Goal: Information Seeking & Learning: Learn about a topic

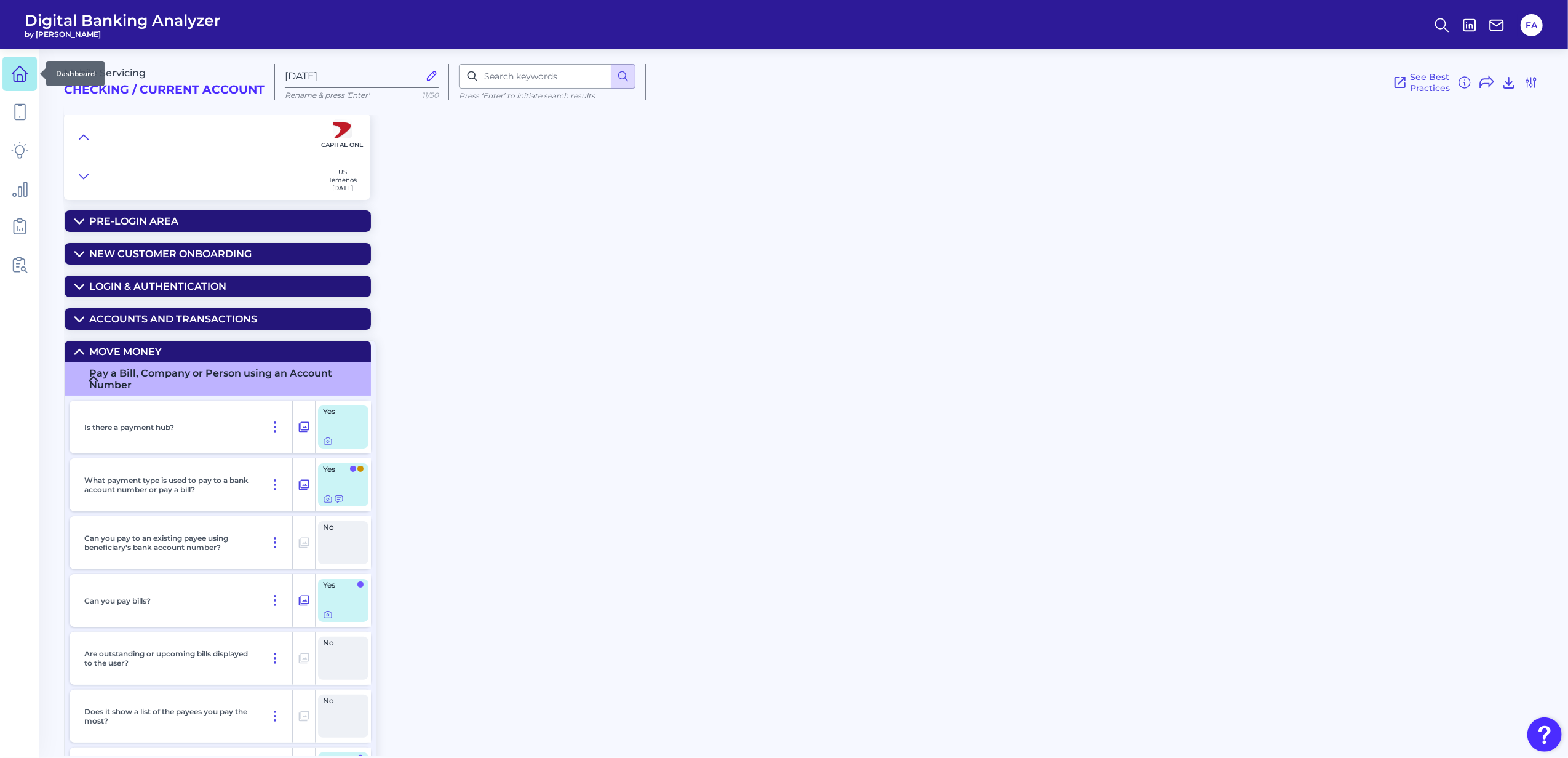
click at [20, 85] on link at bounding box center [19, 73] width 35 height 35
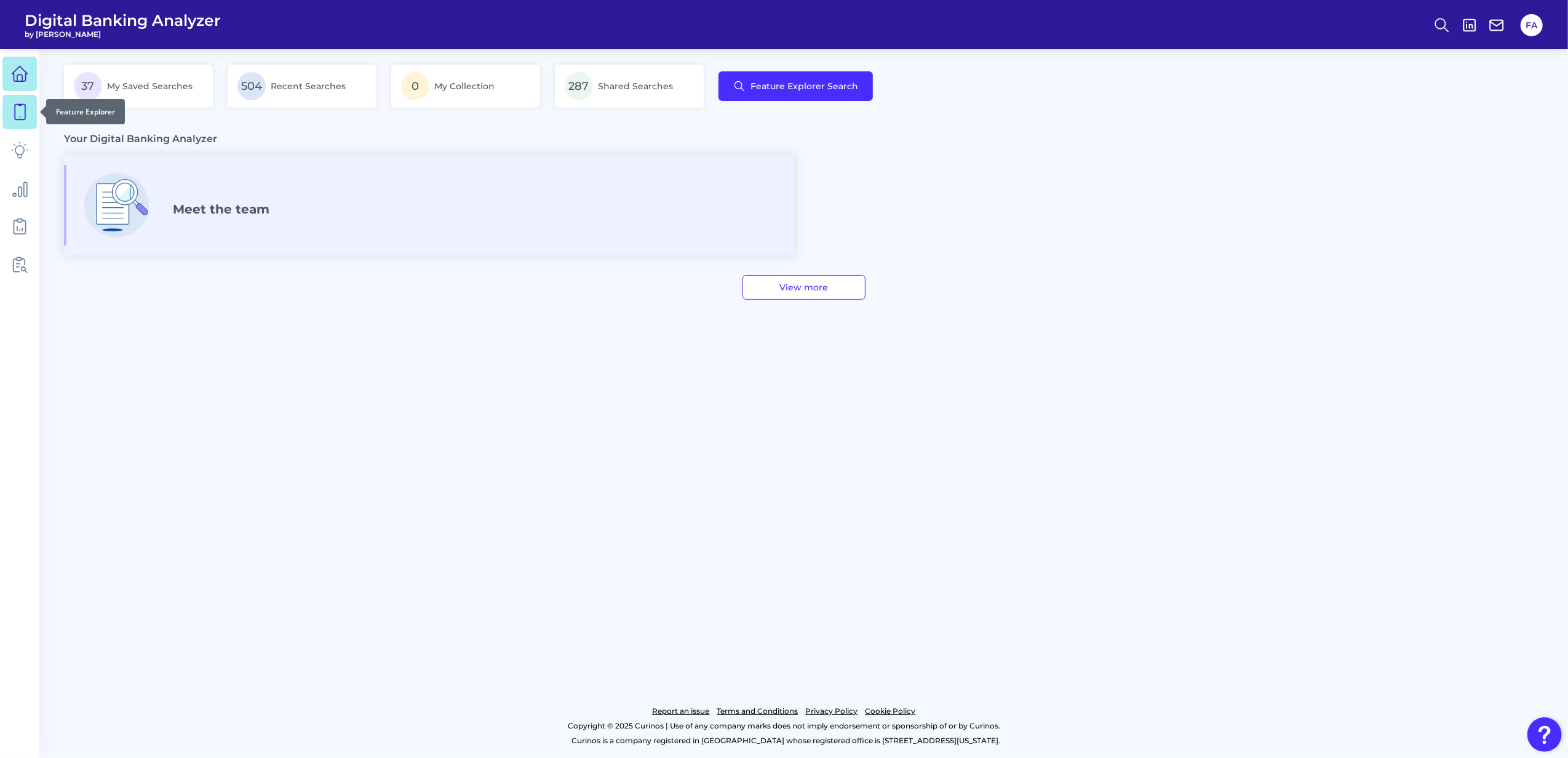
click at [25, 102] on link at bounding box center [19, 111] width 35 height 35
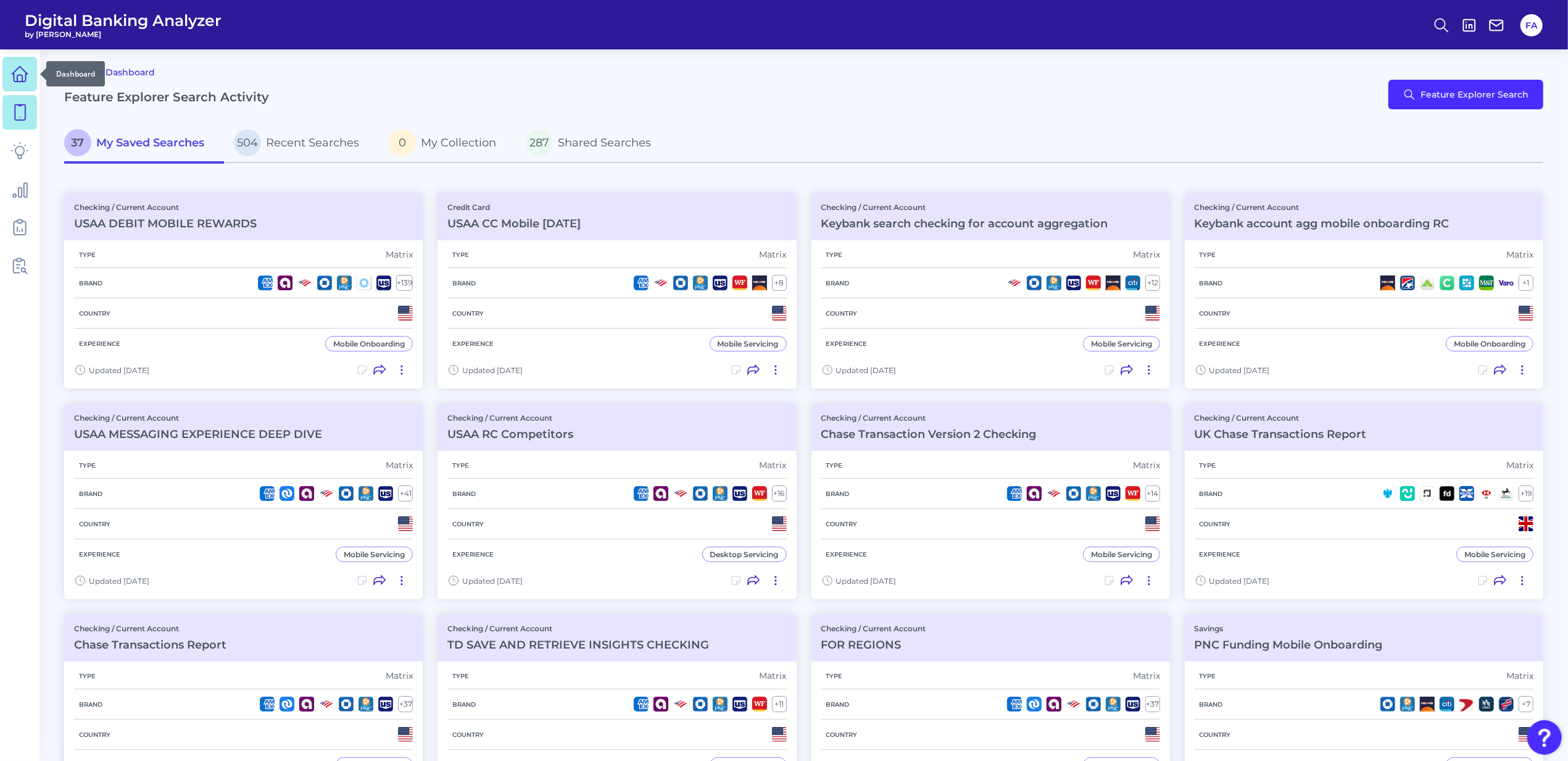
click at [21, 80] on icon at bounding box center [20, 74] width 17 height 17
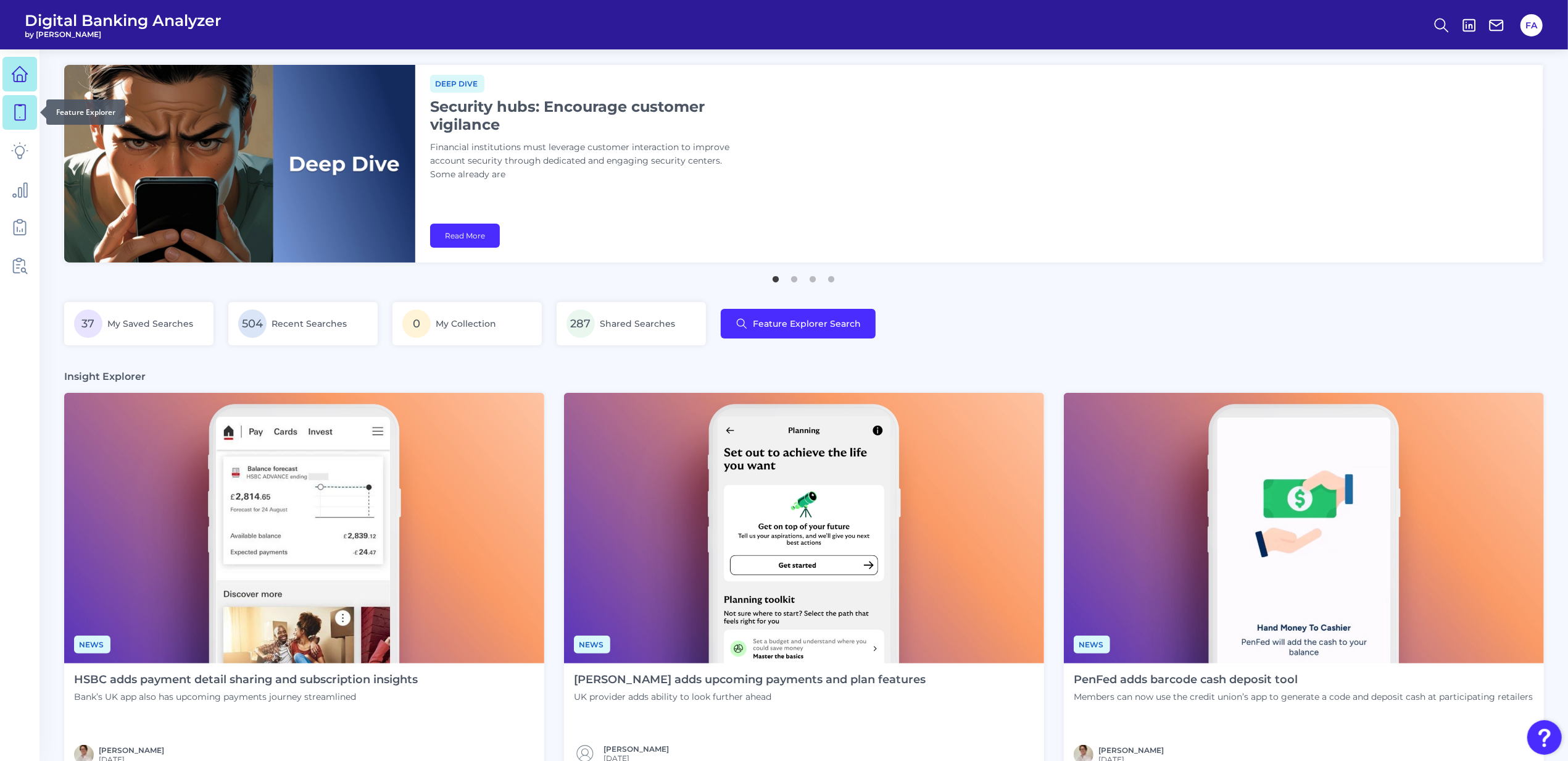
click at [13, 109] on icon at bounding box center [20, 113] width 17 height 17
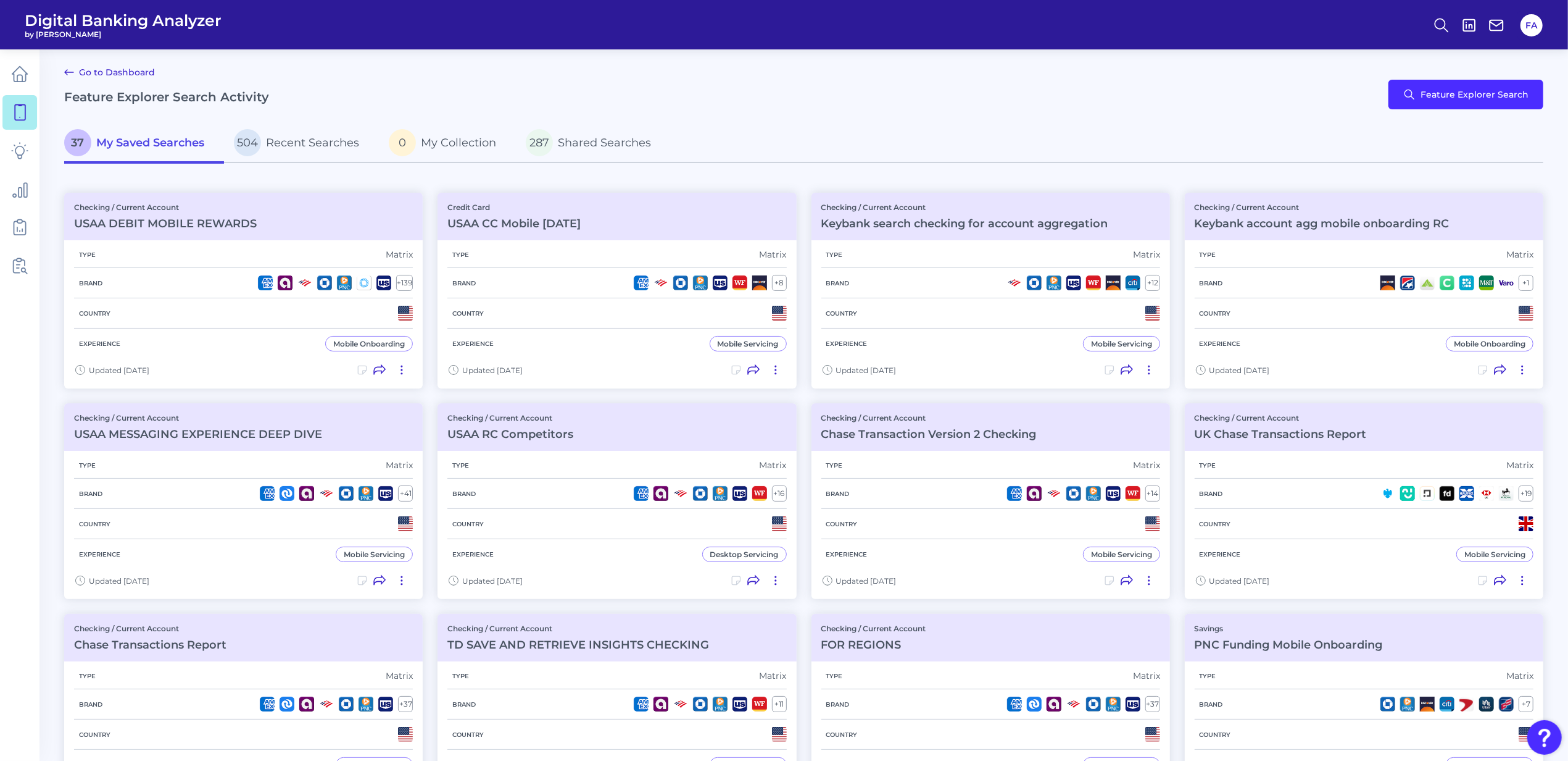
click at [0, 274] on html "Digital Banking Analyzer by Curinos FA Go to Dashboard Feature Explorer Search …" at bounding box center [784, 606] width 1568 height 1213
click at [3, 273] on link at bounding box center [19, 265] width 35 height 35
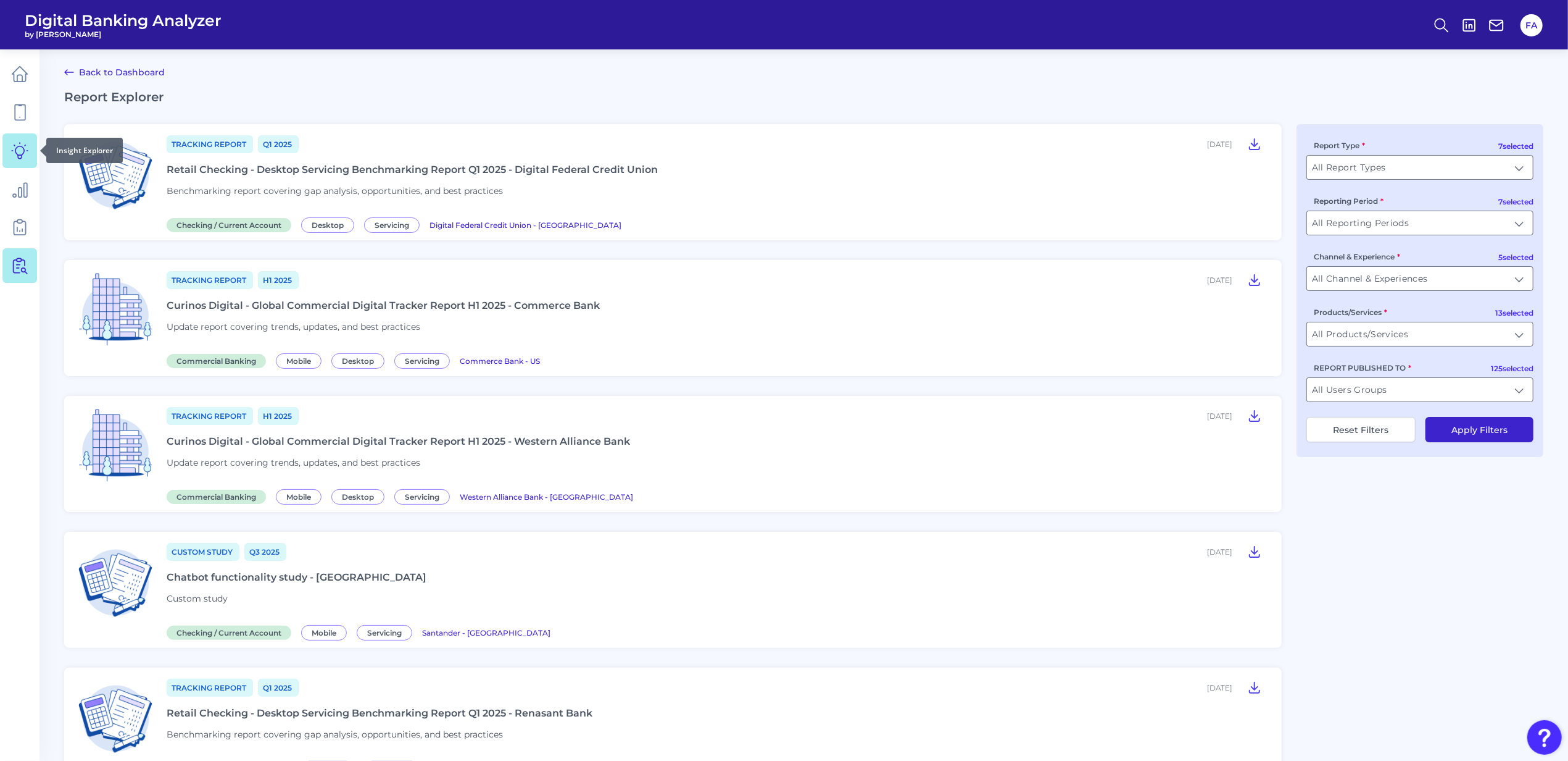
click at [18, 167] on link at bounding box center [19, 150] width 35 height 35
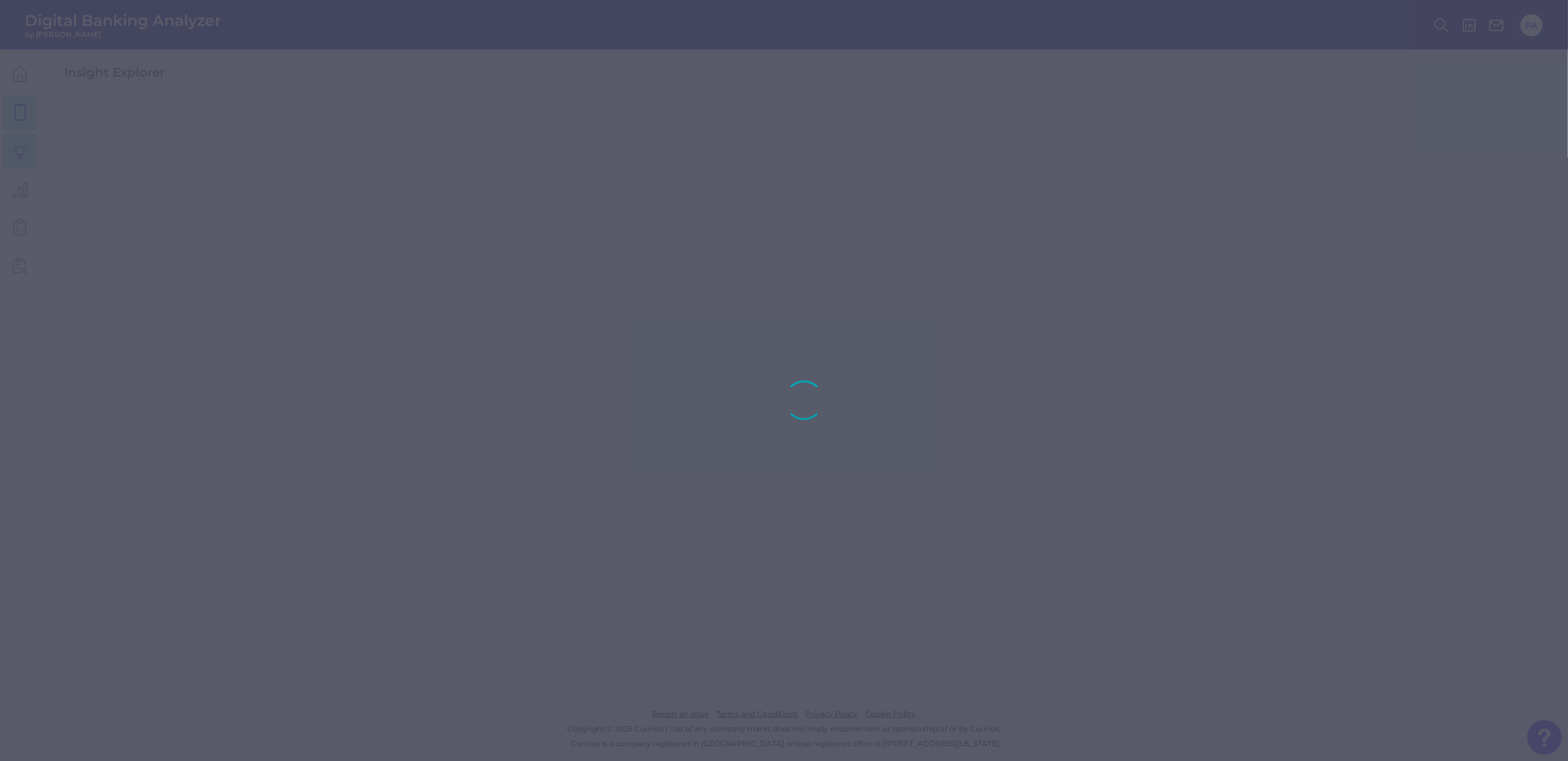
drag, startPoint x: 23, startPoint y: 104, endPoint x: 23, endPoint y: 98, distance: 6.0
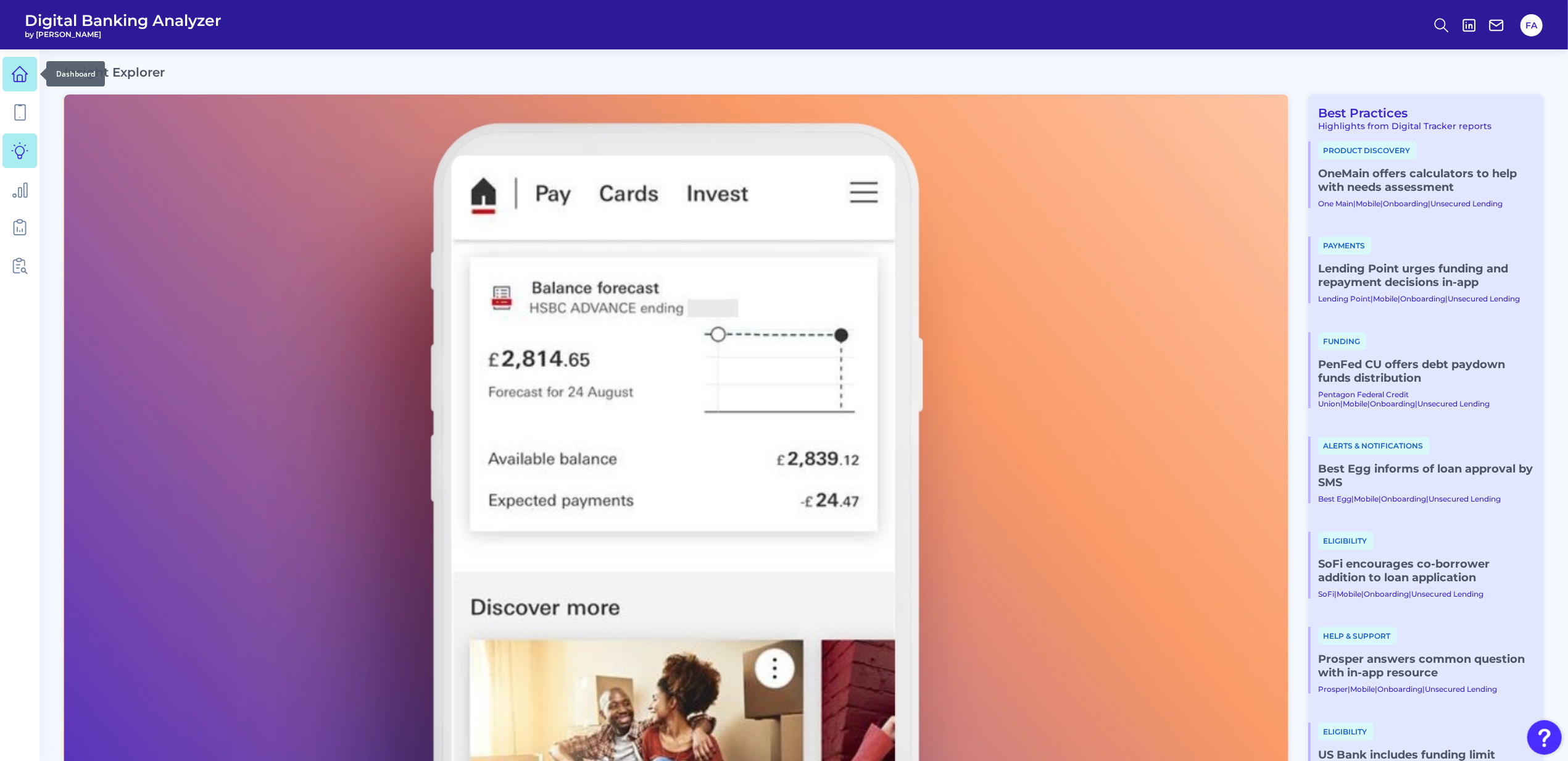
click at [23, 84] on link at bounding box center [19, 74] width 35 height 35
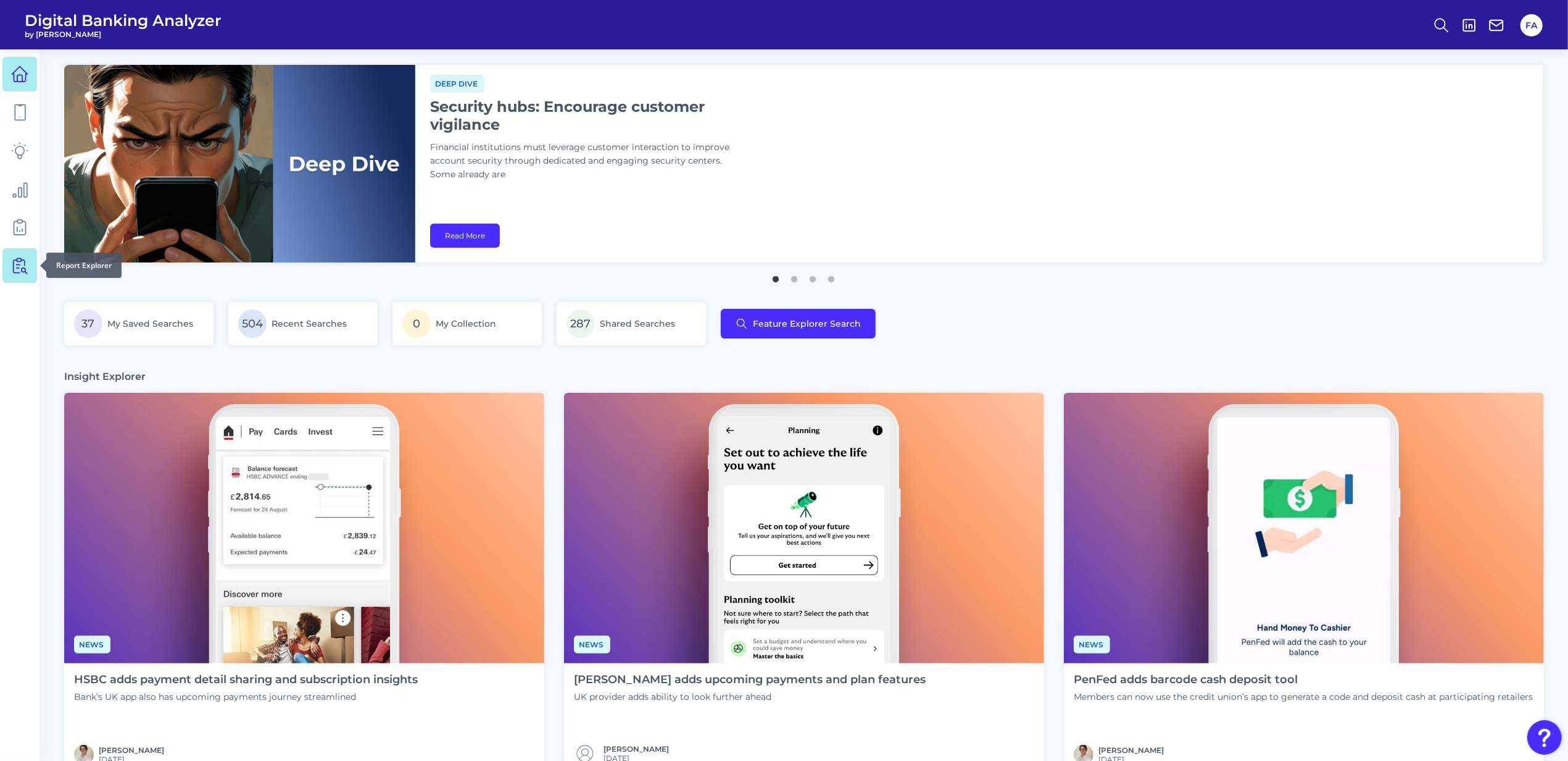
click at [17, 248] on link at bounding box center [19, 265] width 35 height 35
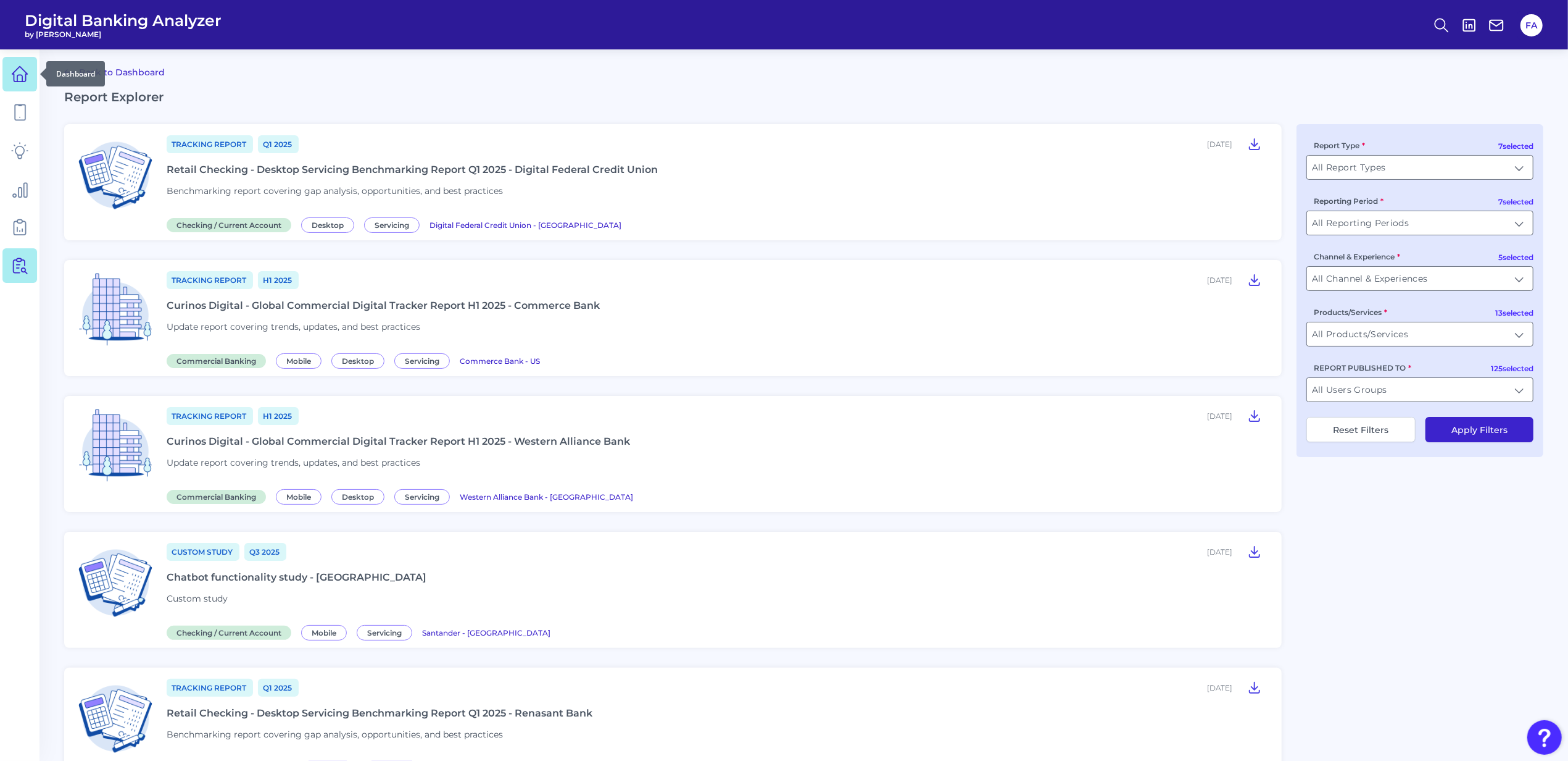
click at [26, 78] on icon at bounding box center [20, 74] width 17 height 17
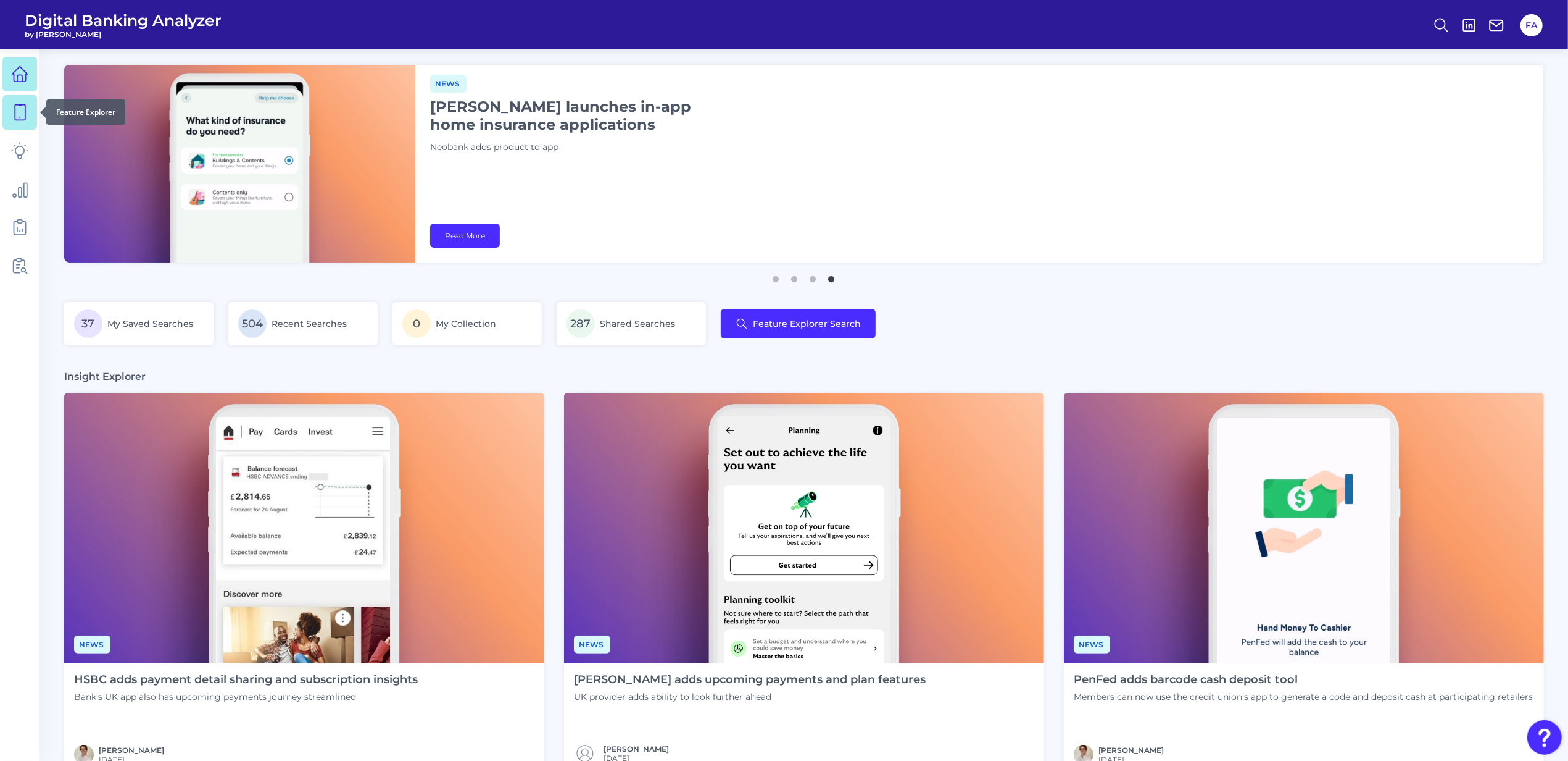
click at [35, 119] on link at bounding box center [19, 112] width 35 height 35
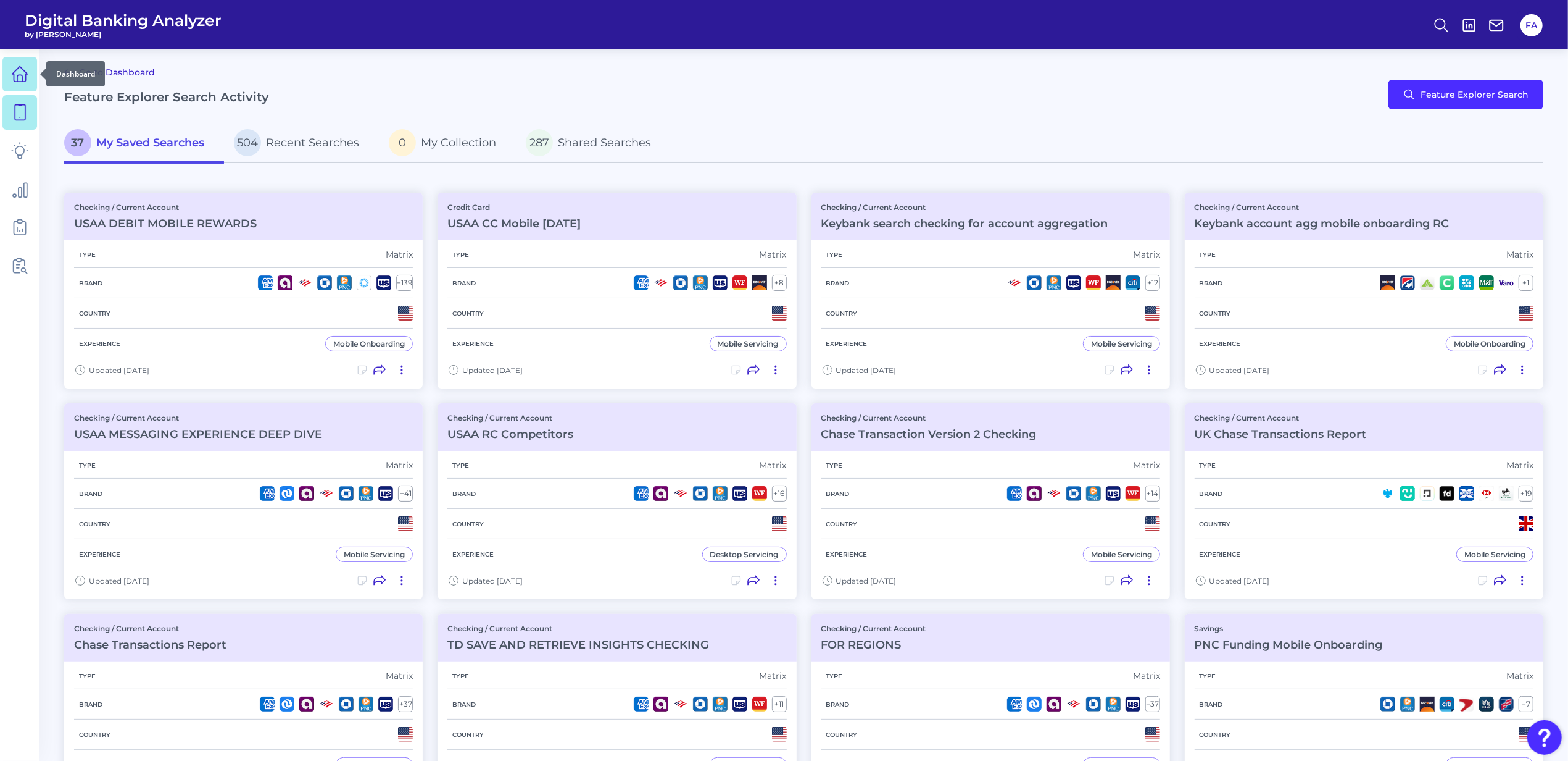
click at [22, 76] on icon at bounding box center [19, 79] width 5 height 7
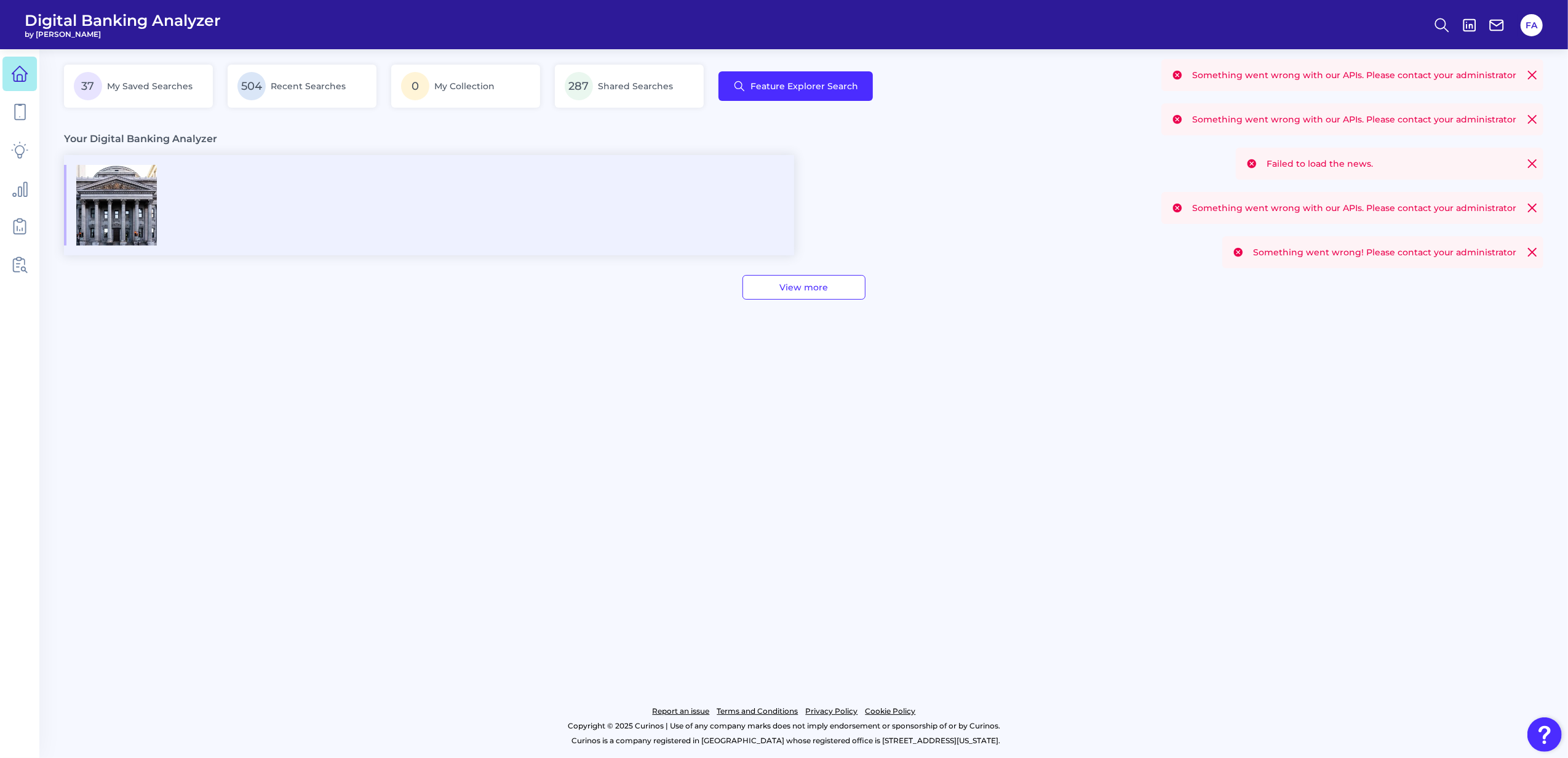
click at [1010, 277] on div "View more" at bounding box center [804, 287] width 1480 height 25
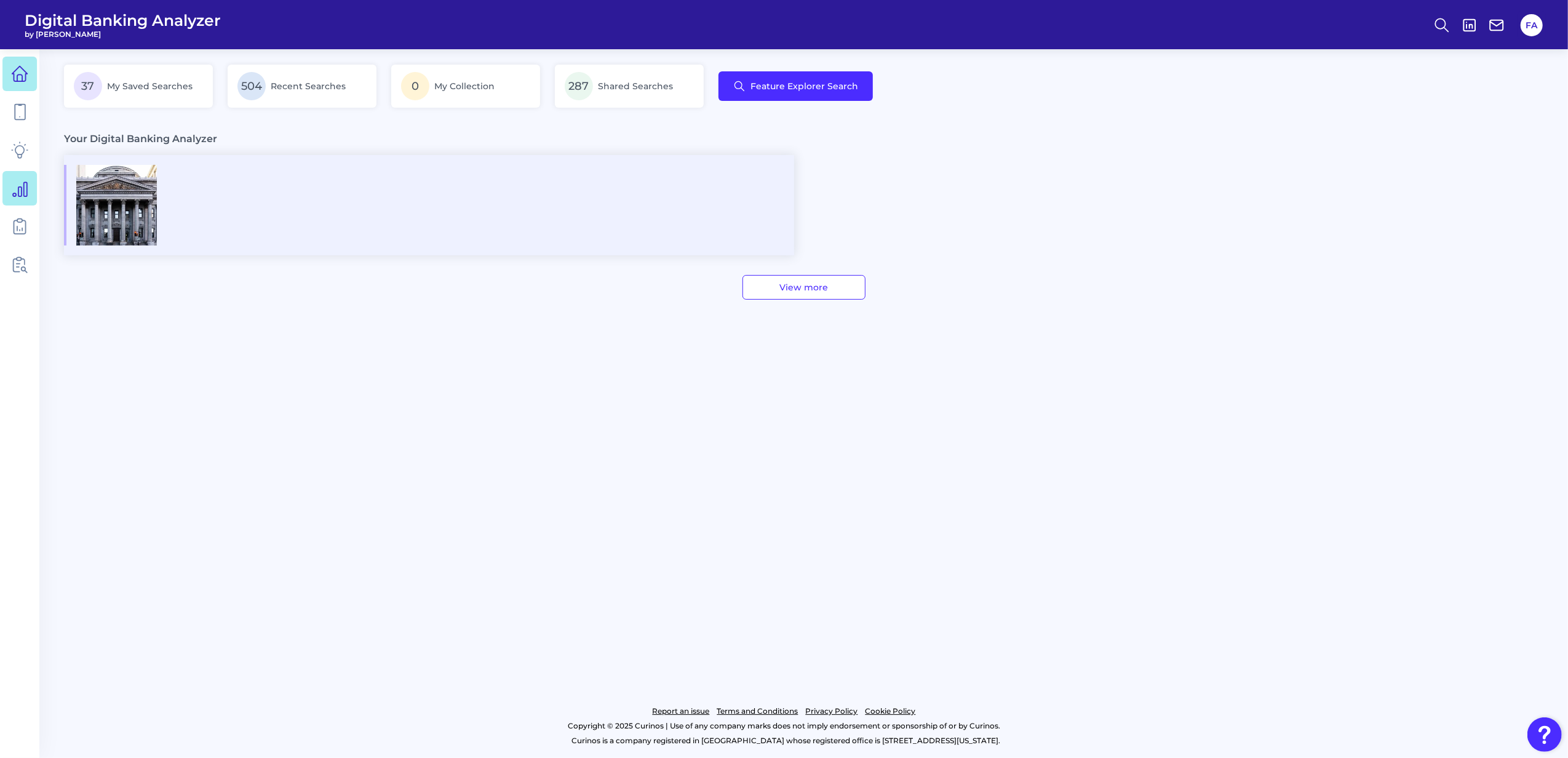
click at [22, 182] on icon at bounding box center [20, 188] width 17 height 17
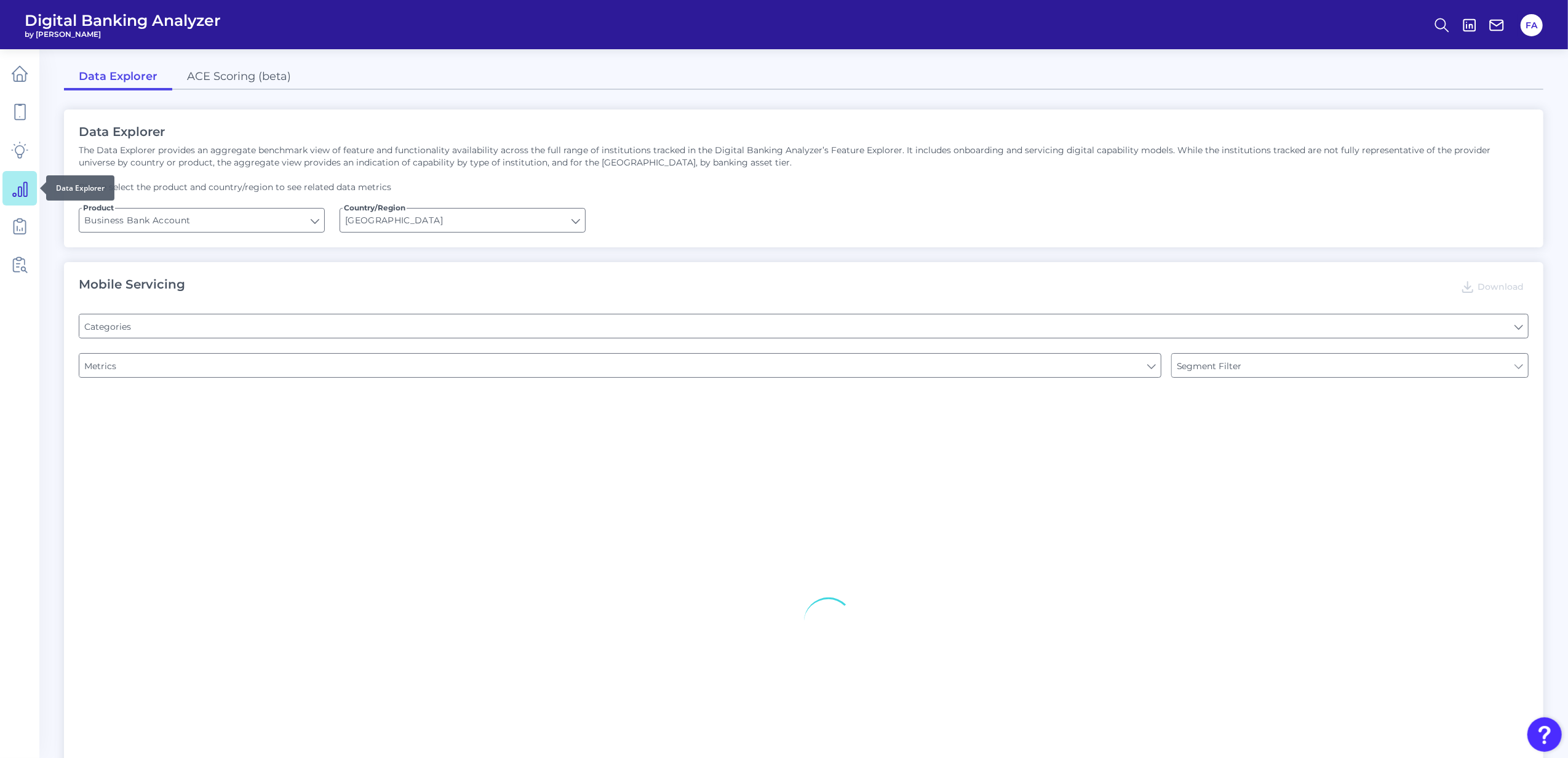
type input "Pre-login Features"
type input "Type of Institution"
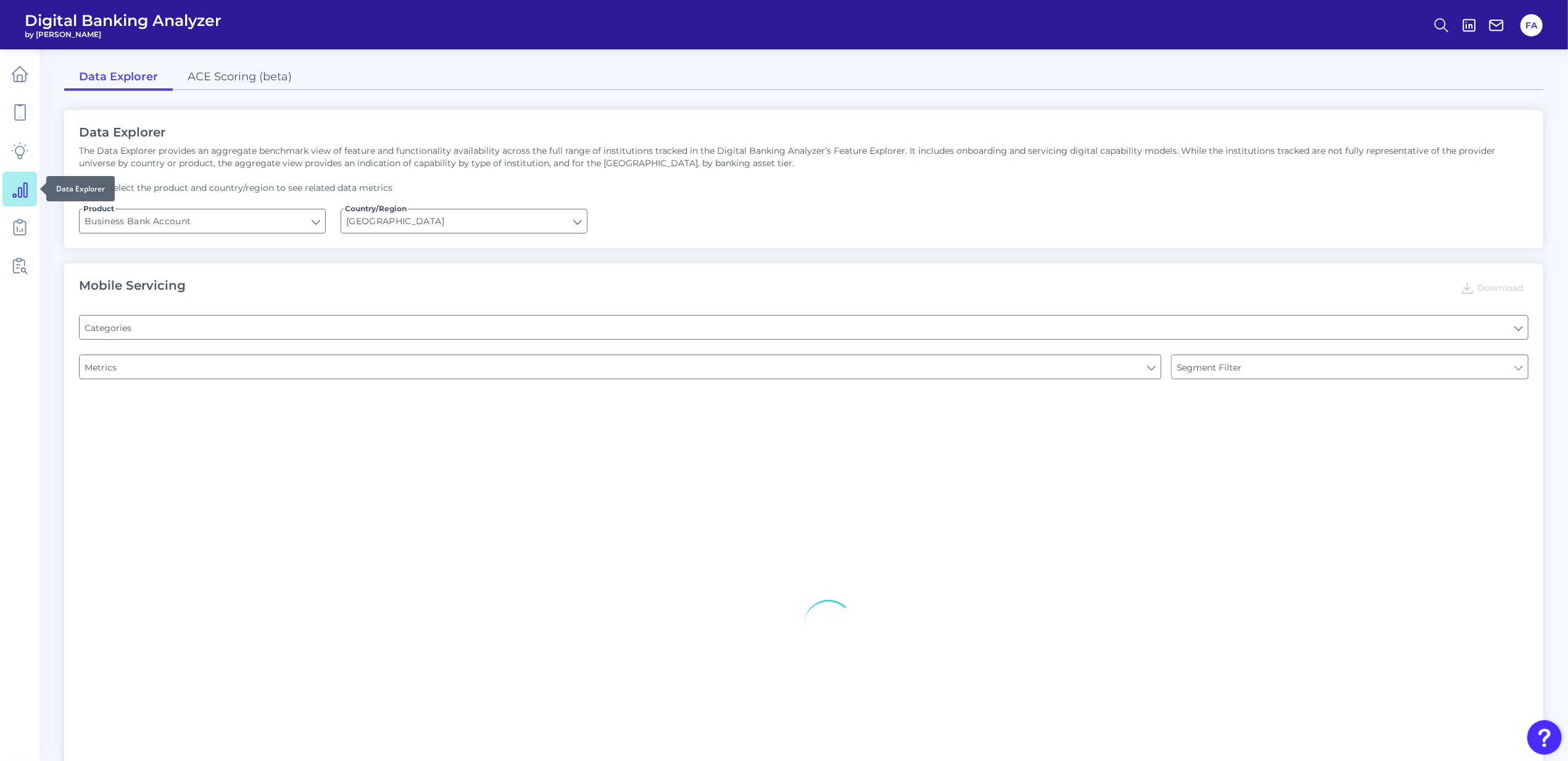
type input "Login"
type input "Channel"
type input "Upon opening the app are users immediately prompted to use Touch/Face ID to log…"
type input "Does it offer third-party single sign on?"
type input "Can you apply for the PRODUCT as a new to brand customer on ANY digital channel?"
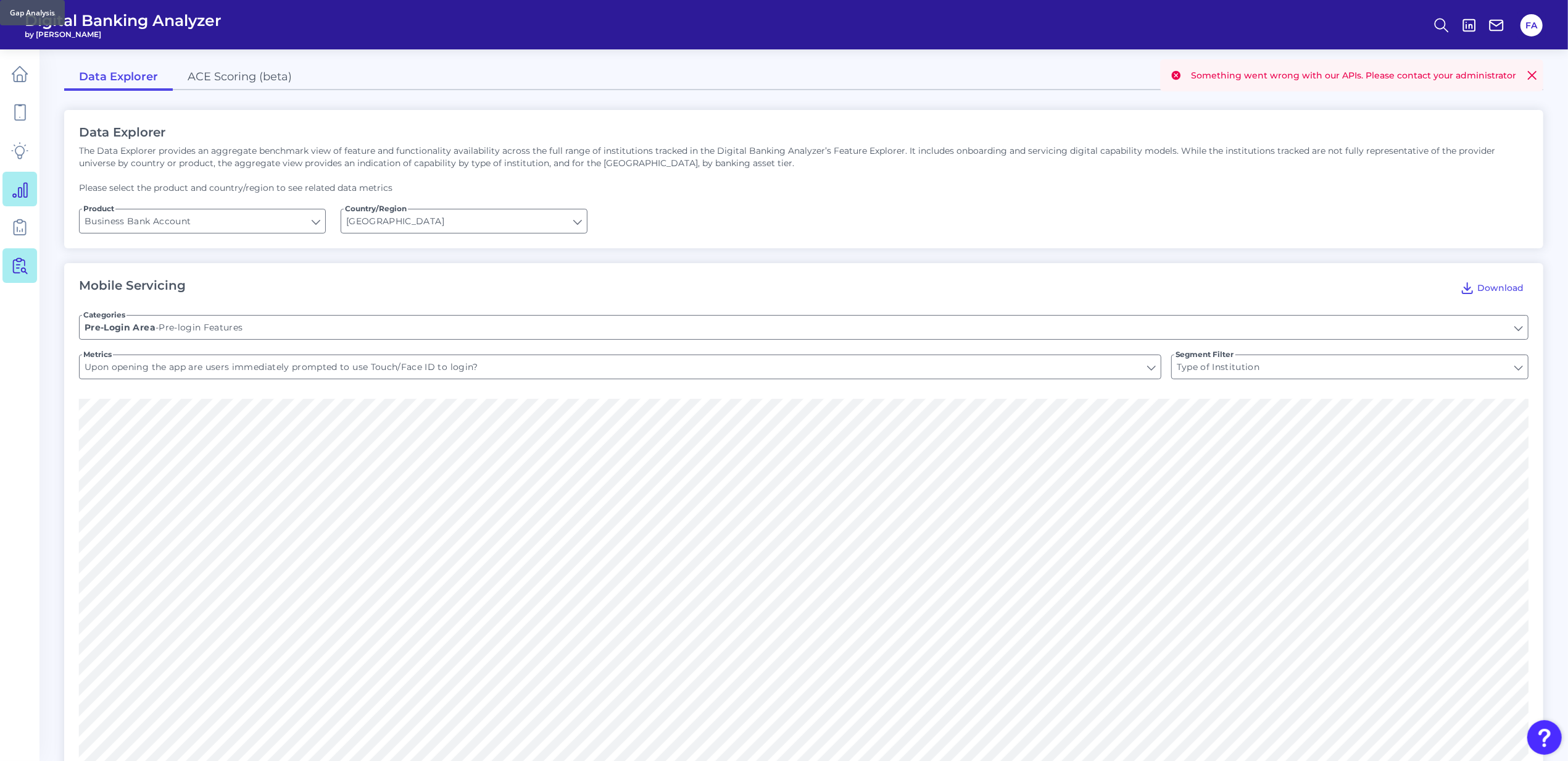
click at [17, 263] on icon at bounding box center [20, 265] width 17 height 17
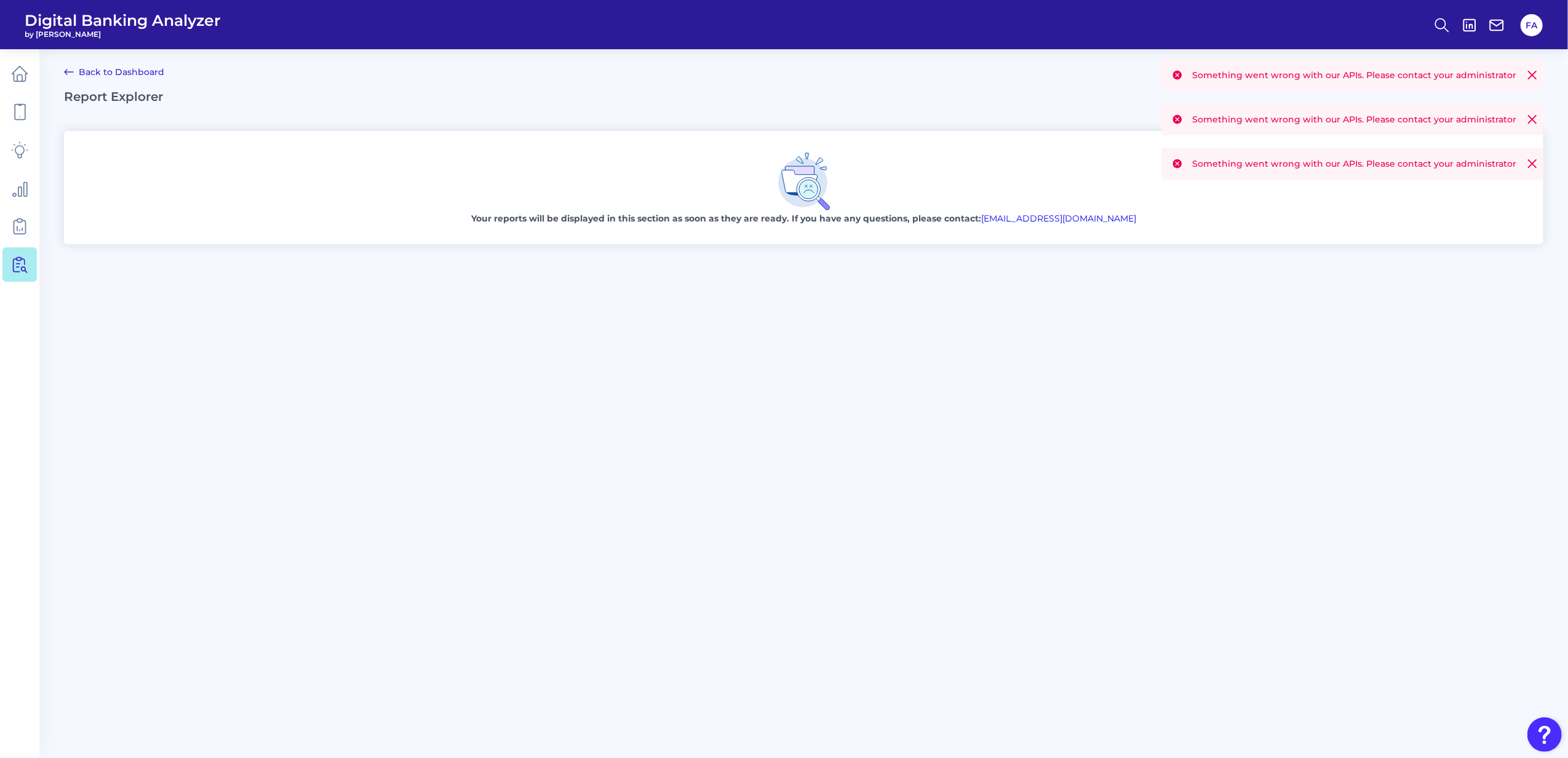
click at [45, 21] on span "Digital Banking Analyzer" at bounding box center [123, 20] width 196 height 18
click at [23, 55] on ul at bounding box center [19, 169] width 35 height 233
click at [18, 57] on link at bounding box center [19, 73] width 35 height 35
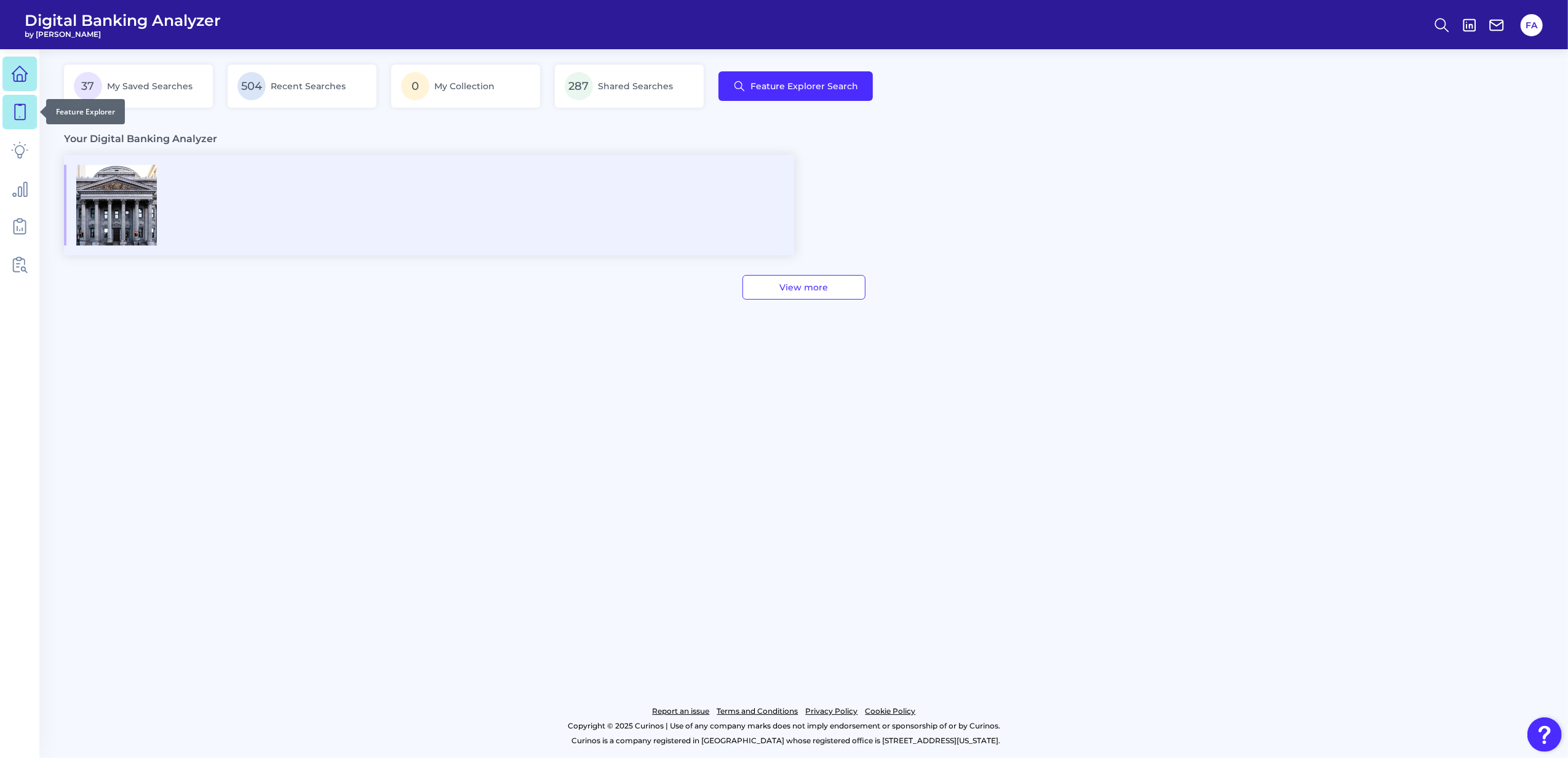
click at [13, 109] on icon at bounding box center [20, 112] width 17 height 17
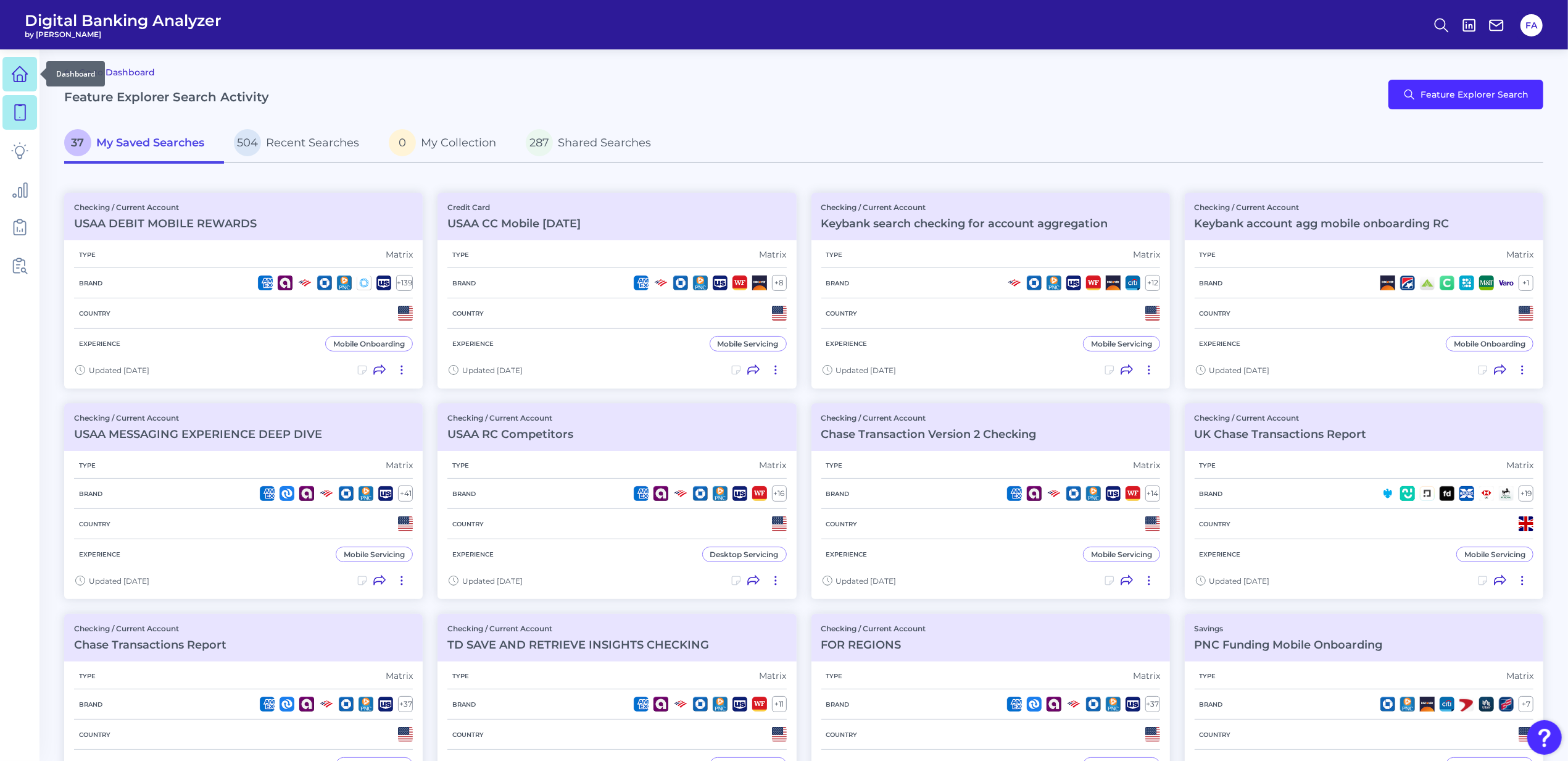
click at [12, 88] on link at bounding box center [19, 74] width 35 height 35
